Goal: Task Accomplishment & Management: Manage account settings

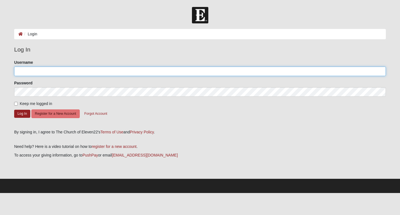
type input "Witola"
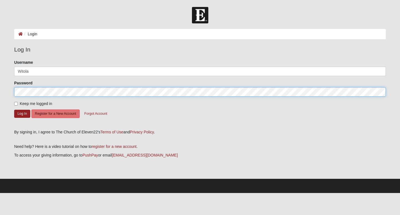
click at [22, 113] on button "Log In" at bounding box center [22, 114] width 16 height 8
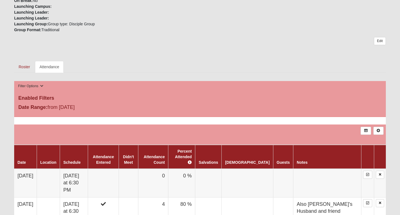
scroll to position [212, 0]
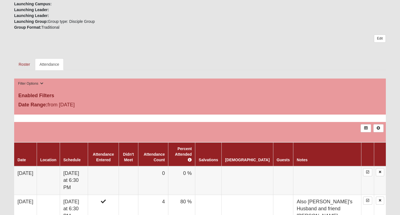
click at [49, 63] on link "Attendance" at bounding box center [49, 64] width 29 height 12
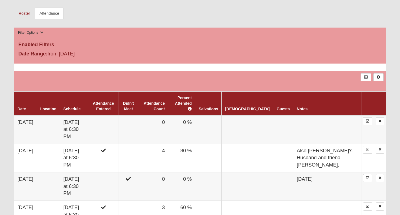
scroll to position [264, 0]
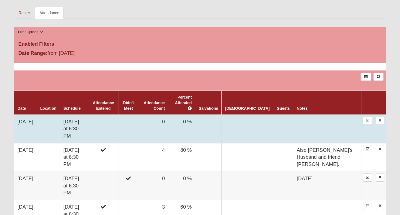
click at [168, 116] on td "0" at bounding box center [153, 129] width 30 height 29
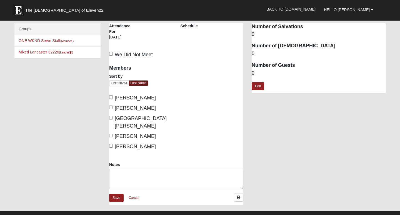
click at [112, 107] on input "[PERSON_NAME]" at bounding box center [111, 107] width 4 height 4
checkbox input "true"
click at [111, 116] on input "Lancaster, Tiffani" at bounding box center [111, 118] width 4 height 4
checkbox input "true"
click at [112, 144] on input "Womack, Michelle" at bounding box center [111, 146] width 4 height 4
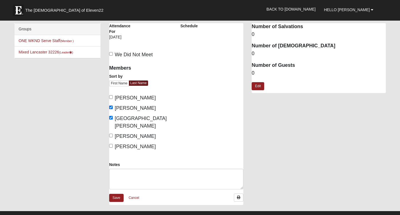
checkbox input "true"
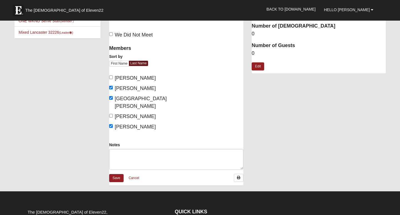
scroll to position [24, 0]
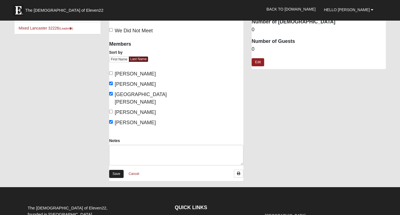
click at [117, 170] on link "Save" at bounding box center [116, 174] width 14 height 8
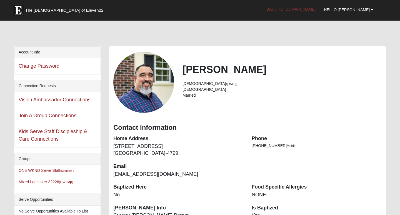
click at [311, 9] on link "Back to [DOMAIN_NAME]" at bounding box center [291, 9] width 58 height 14
